Goal: Entertainment & Leisure: Consume media (video, audio)

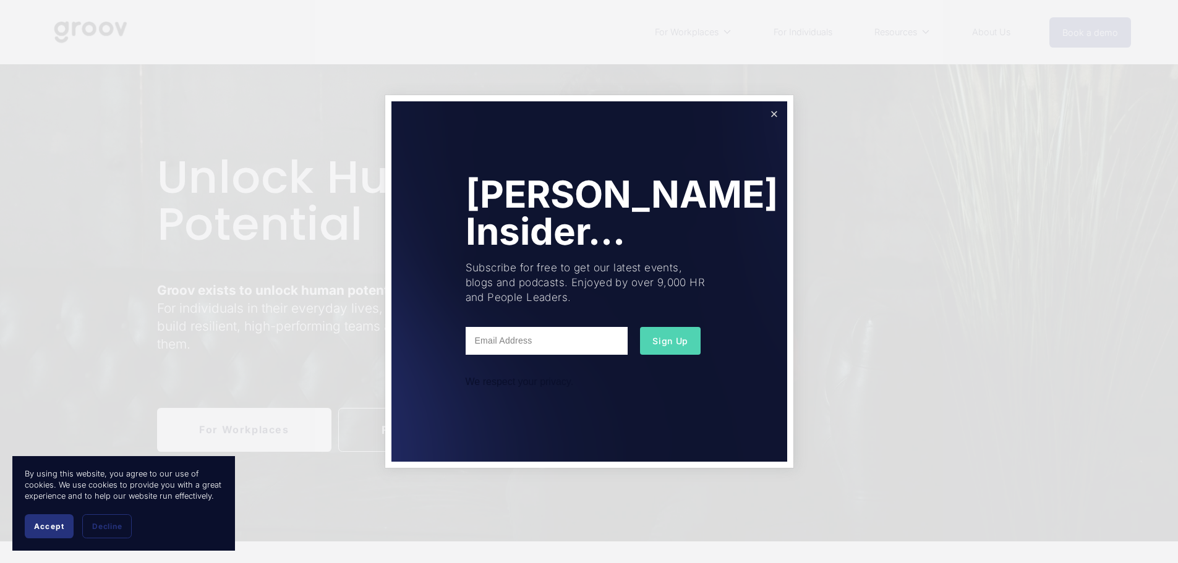
click at [774, 112] on link "Close" at bounding box center [774, 114] width 22 height 22
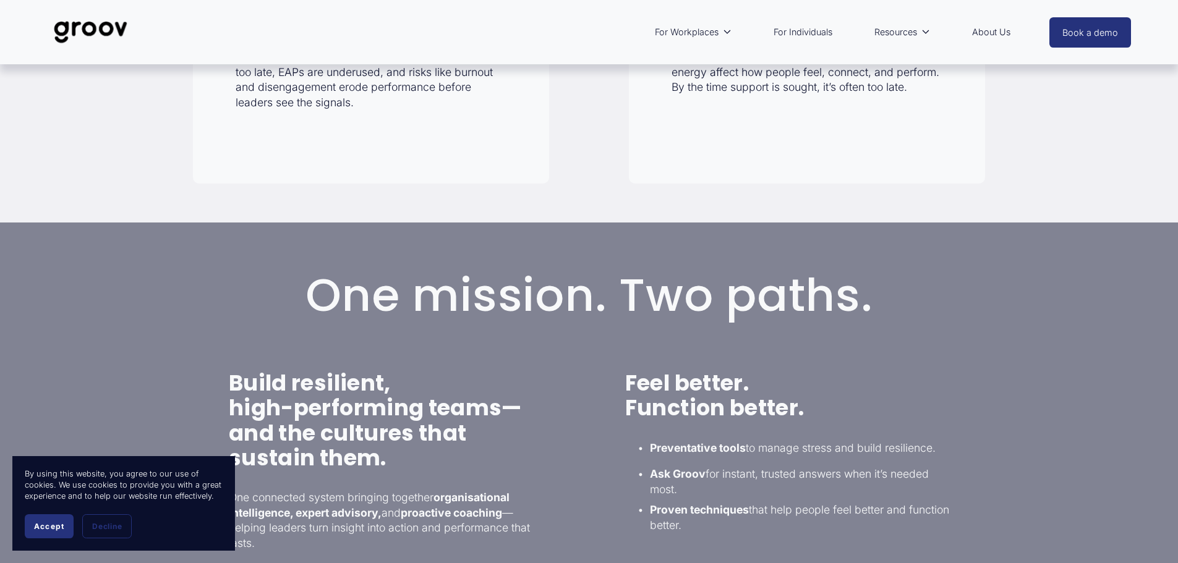
scroll to position [247, 0]
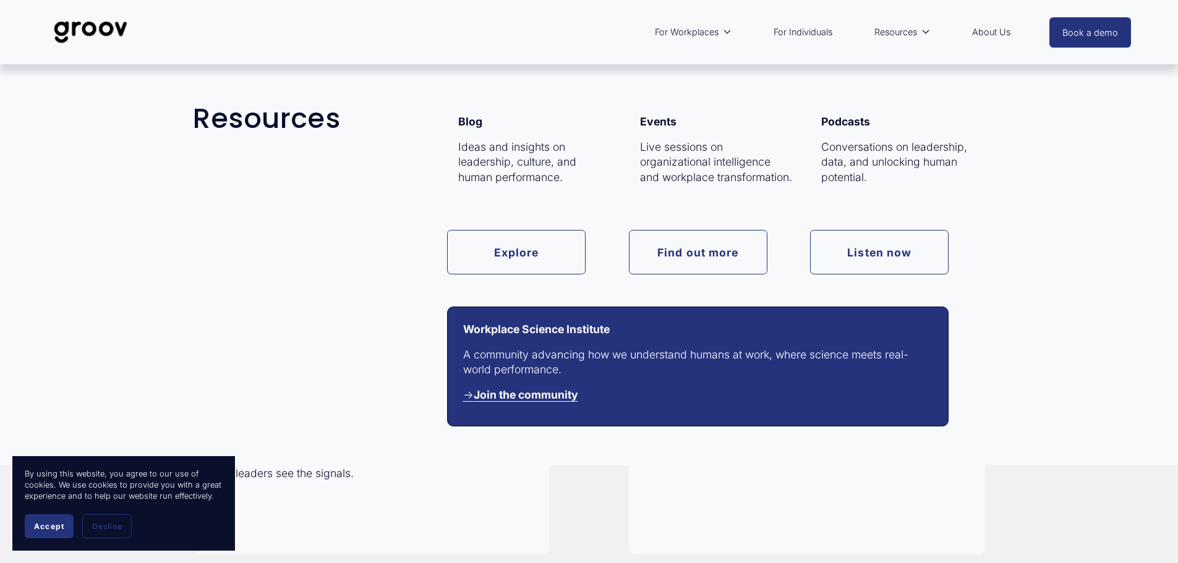
click at [682, 247] on link "Find out more" at bounding box center [698, 252] width 139 height 44
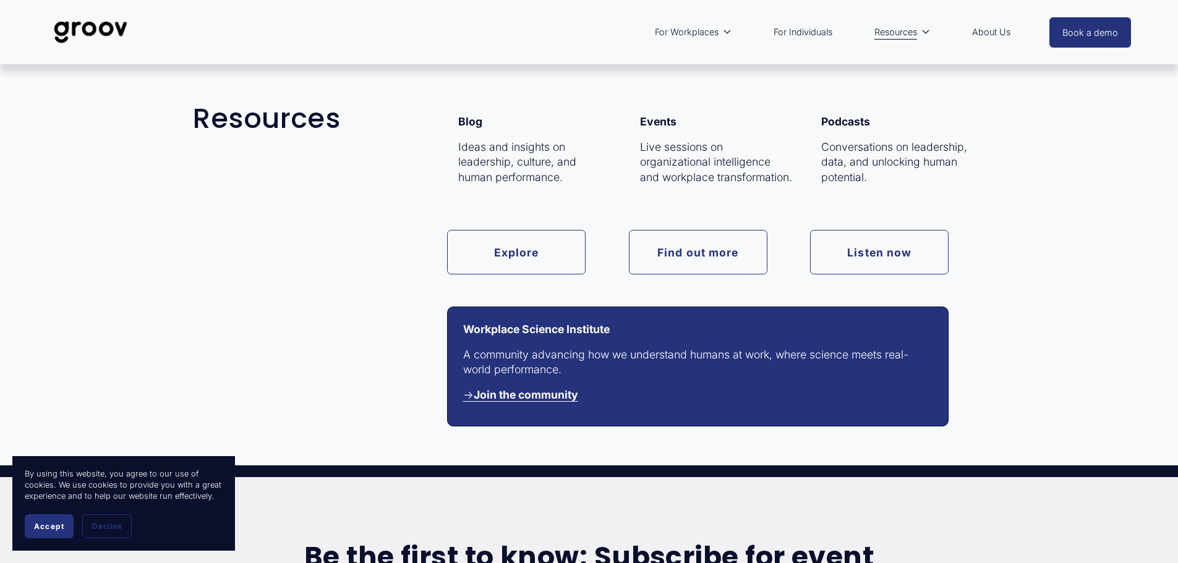
click at [893, 250] on link "Listen now" at bounding box center [879, 252] width 139 height 44
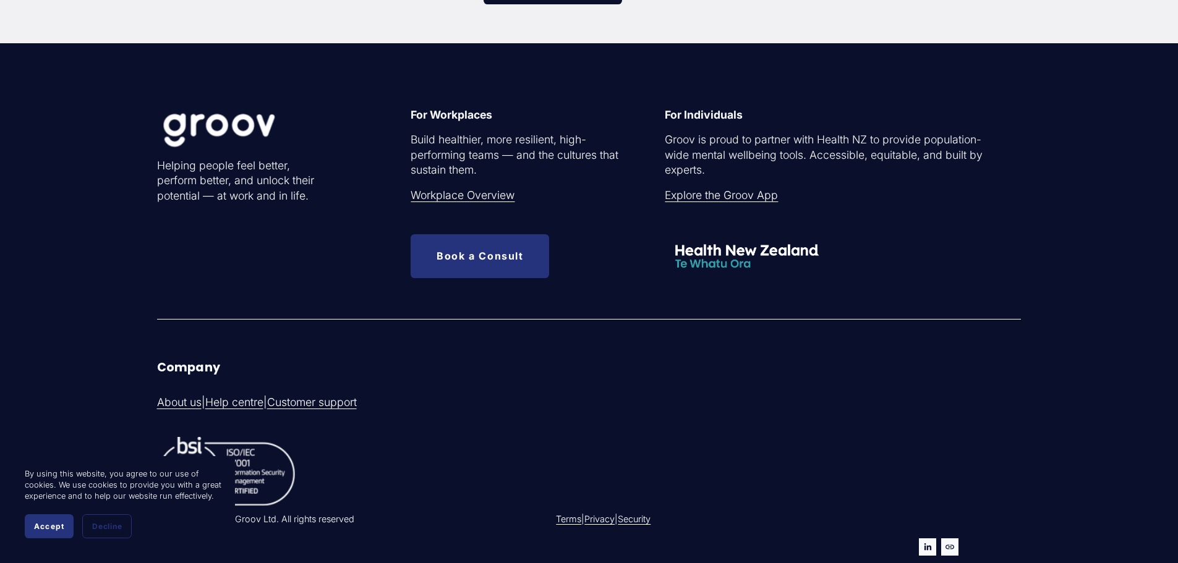
scroll to position [646, 0]
